Goal: Navigation & Orientation: Find specific page/section

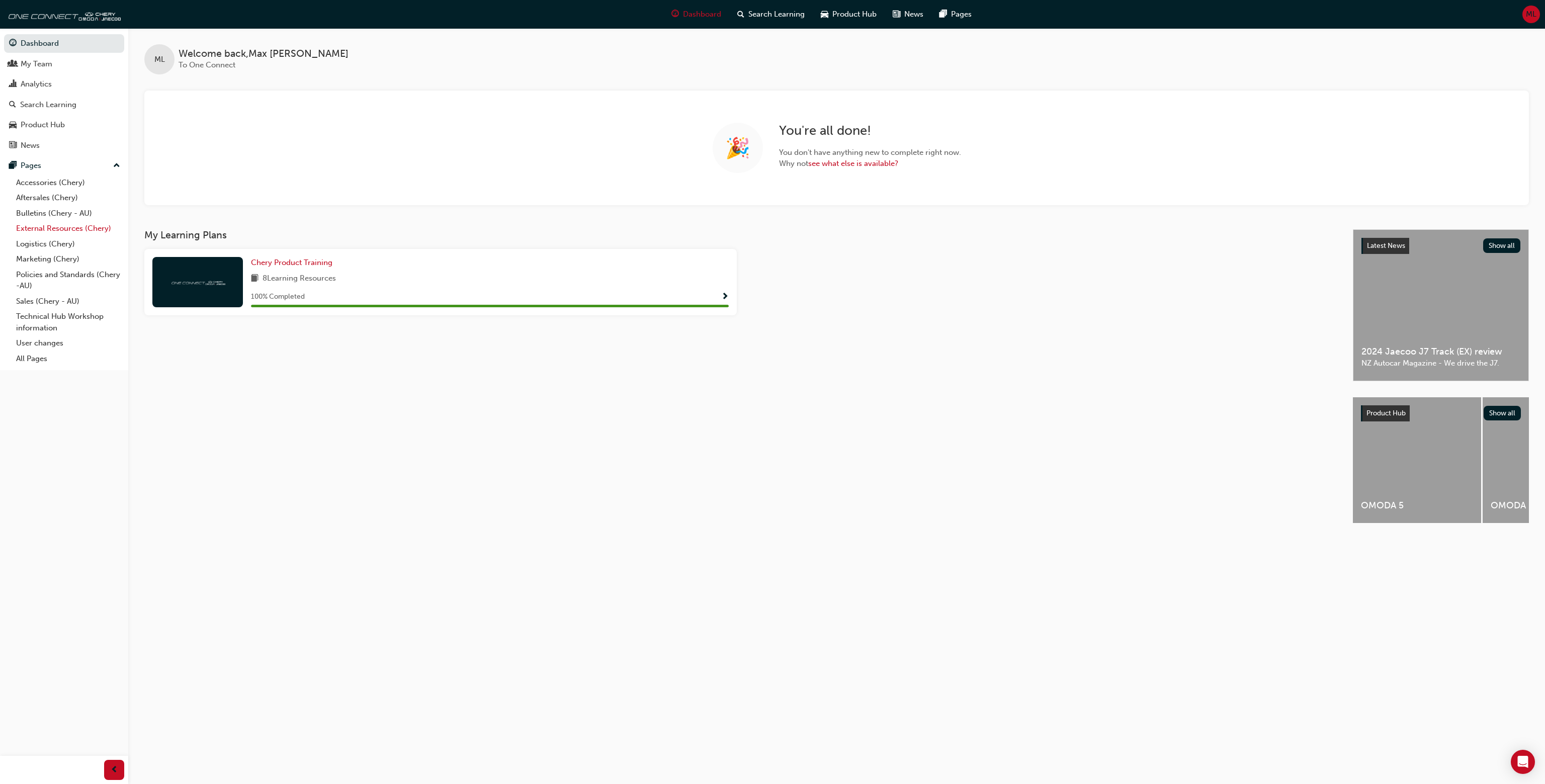
click at [91, 229] on link "External Resources (Chery)" at bounding box center [68, 229] width 112 height 16
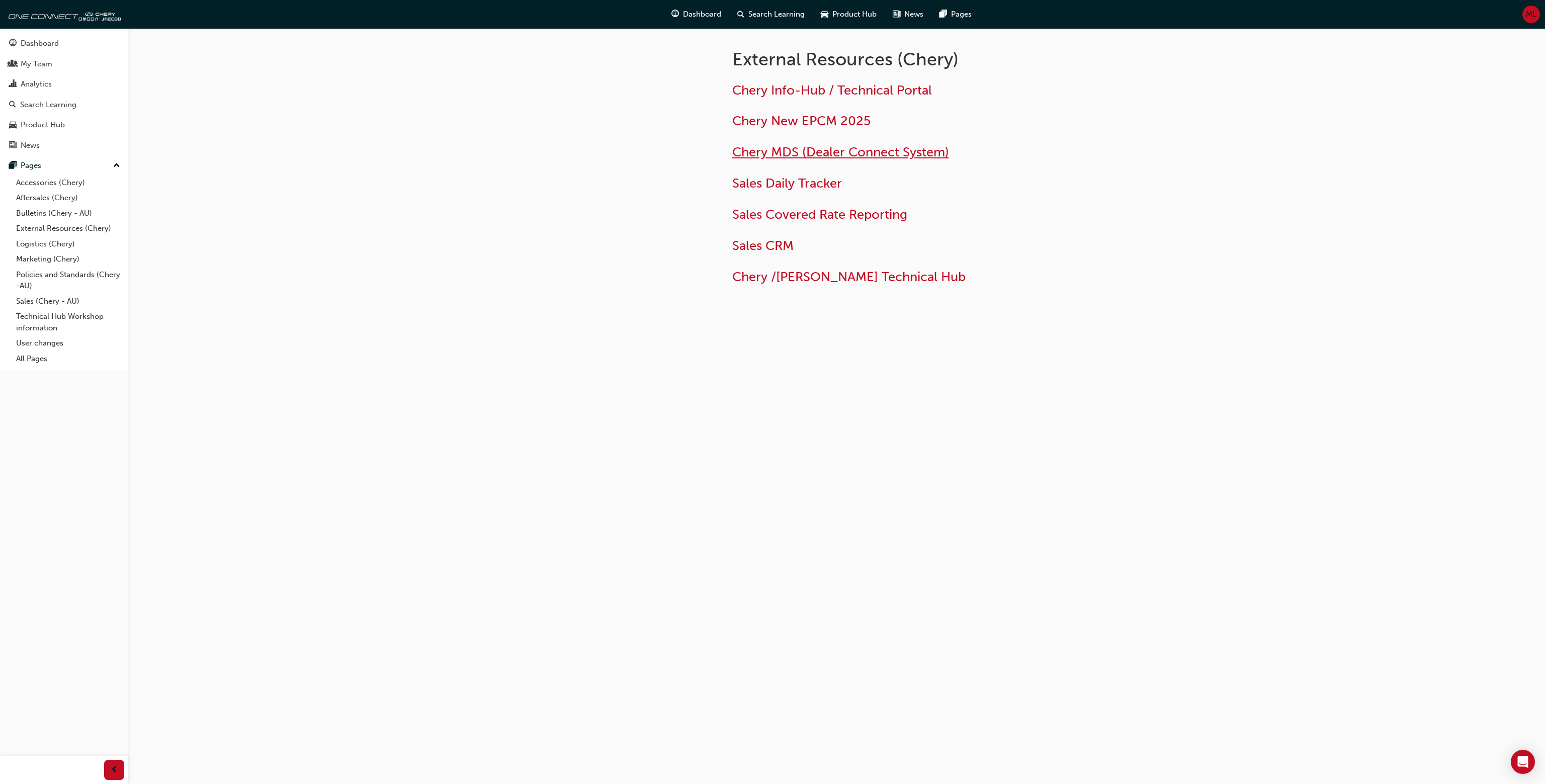
click at [827, 153] on span "Chery MDS (Dealer Connect System)" at bounding box center [840, 152] width 217 height 16
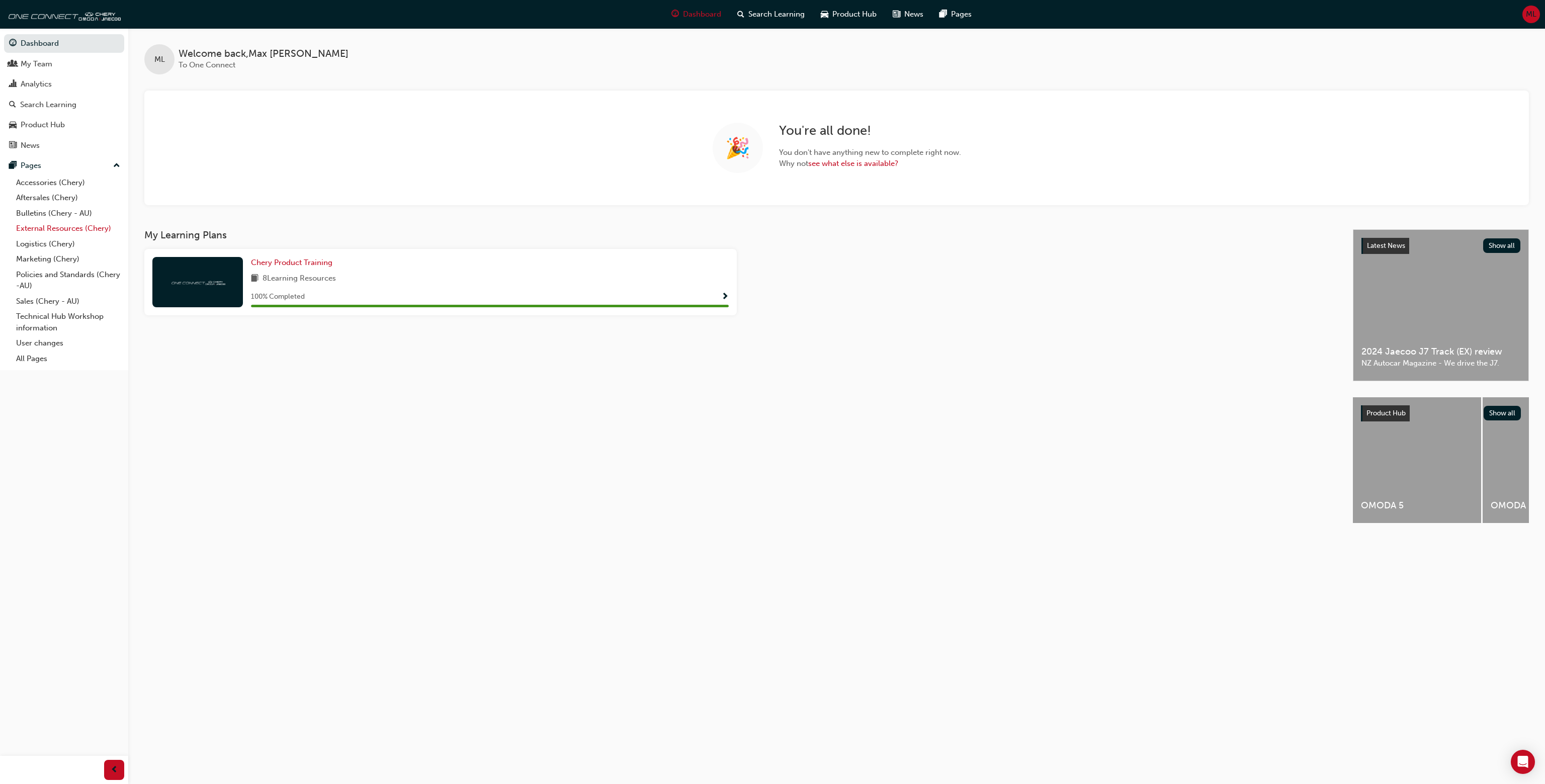
click at [64, 224] on link "External Resources (Chery)" at bounding box center [68, 229] width 112 height 16
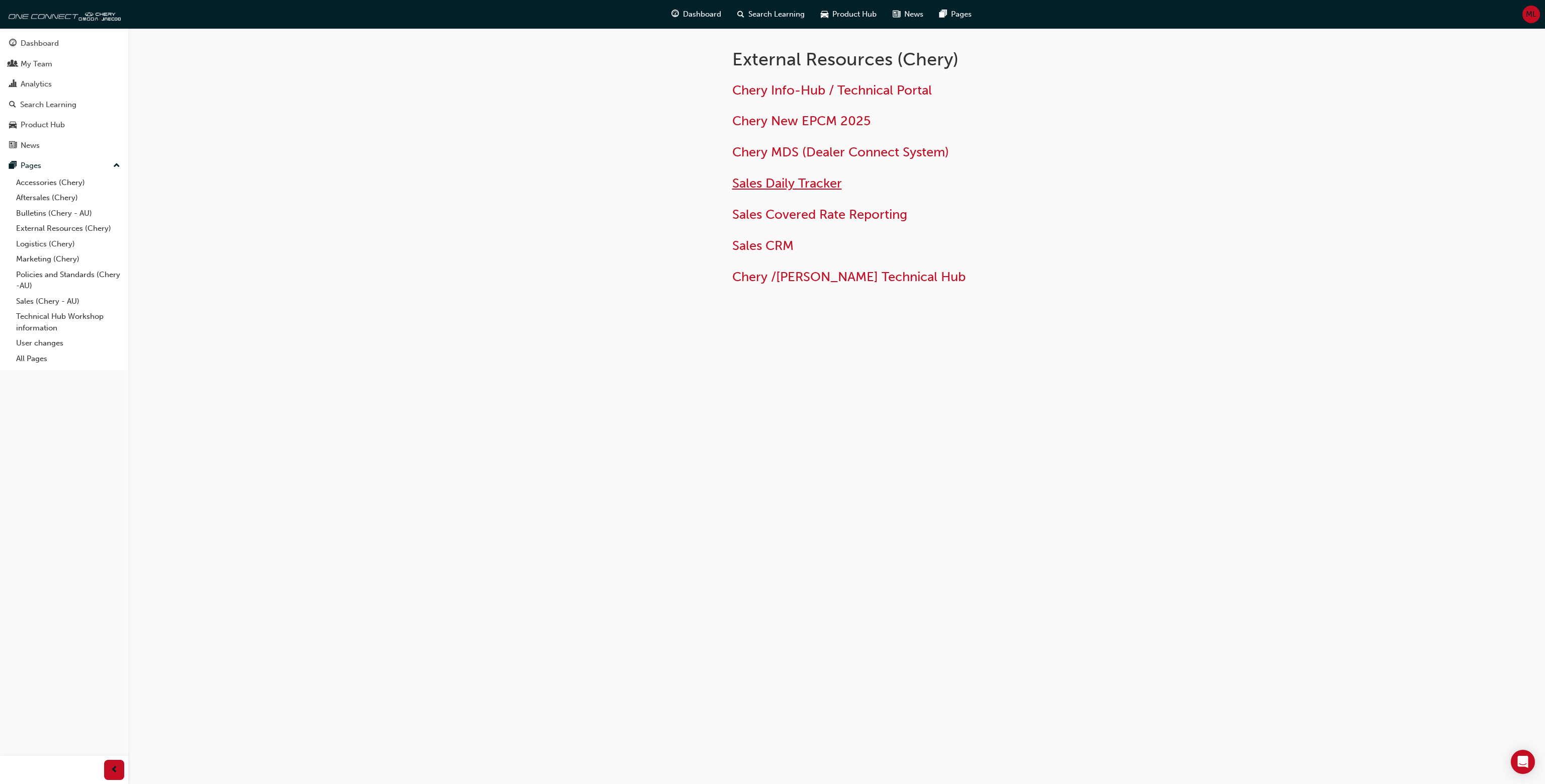
click at [794, 182] on span "Sales Daily Tracker" at bounding box center [787, 184] width 110 height 16
